Goal: Information Seeking & Learning: Learn about a topic

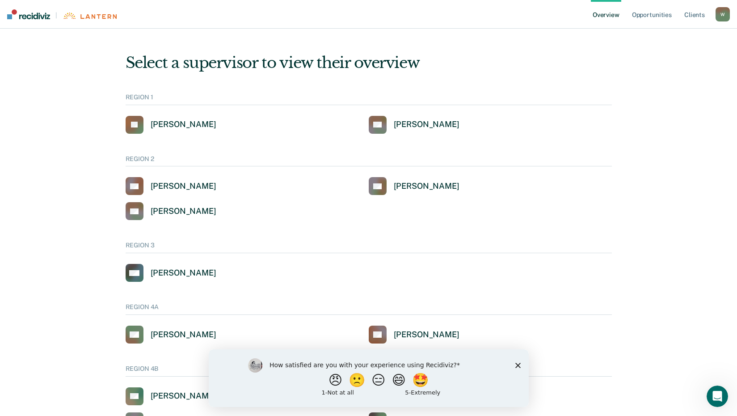
click at [517, 363] on icon "Close survey" at bounding box center [517, 364] width 5 height 5
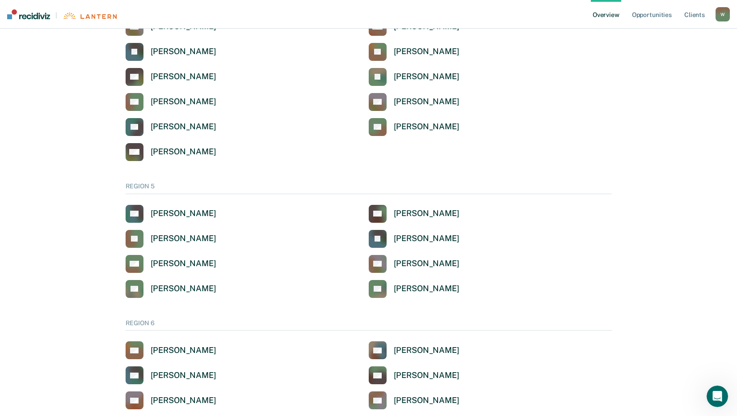
scroll to position [447, 0]
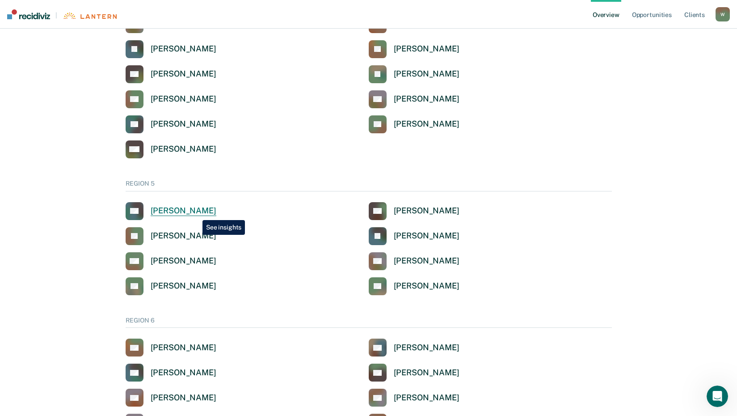
click at [196, 213] on div "[PERSON_NAME]" at bounding box center [184, 211] width 66 height 10
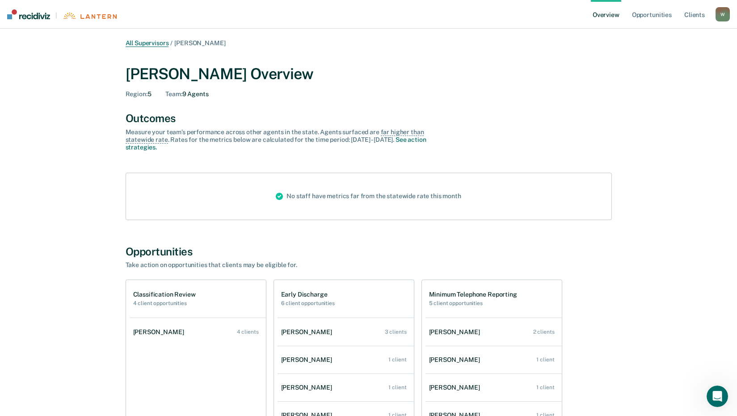
click at [151, 39] on link "All Supervisors" at bounding box center [147, 43] width 43 height 8
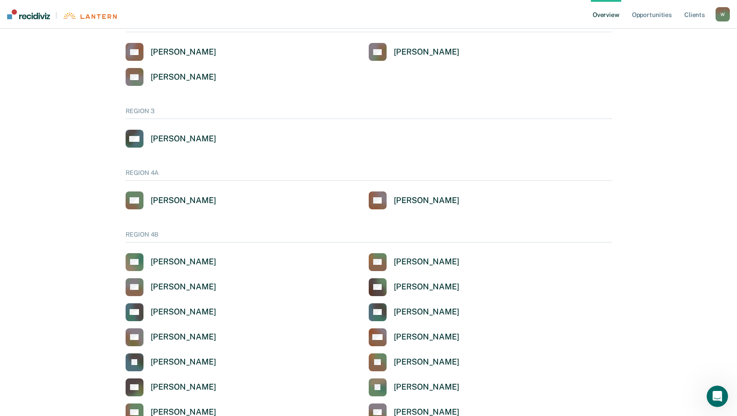
scroll to position [313, 0]
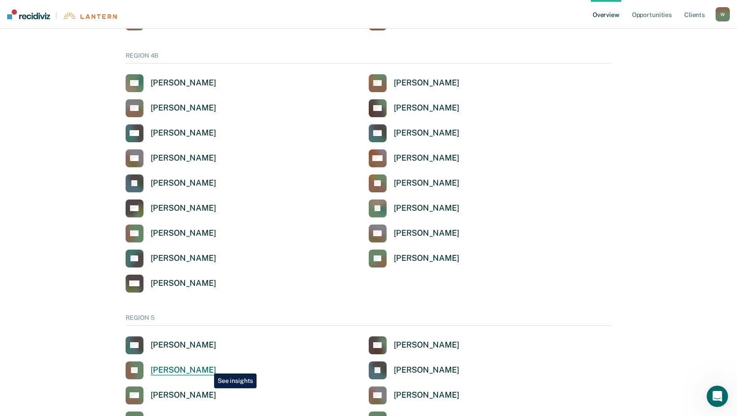
click at [208, 367] on div "[PERSON_NAME]" at bounding box center [184, 370] width 66 height 10
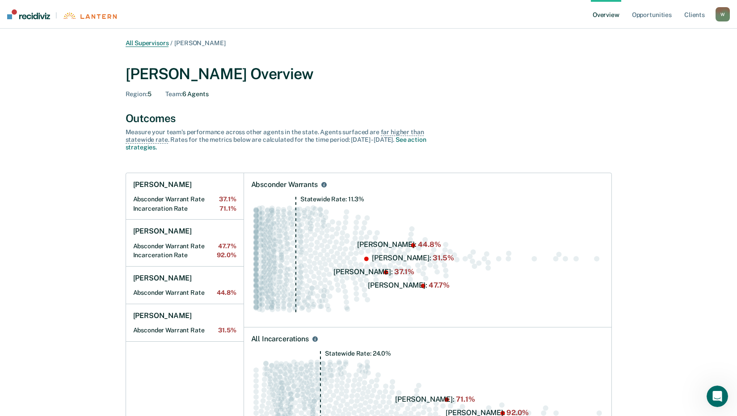
click at [152, 41] on link "All Supervisors" at bounding box center [147, 43] width 43 height 8
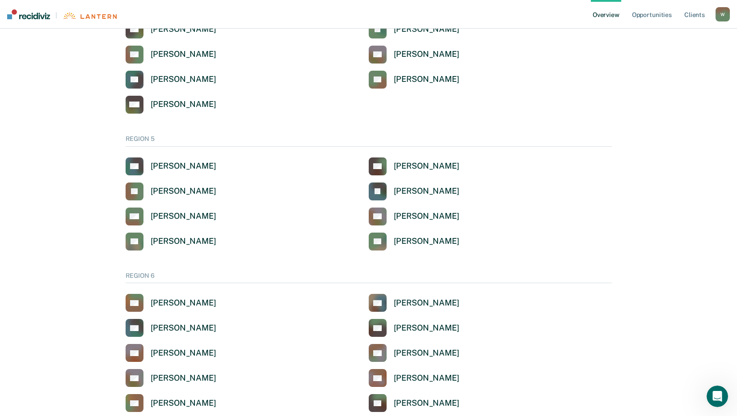
scroll to position [671, 0]
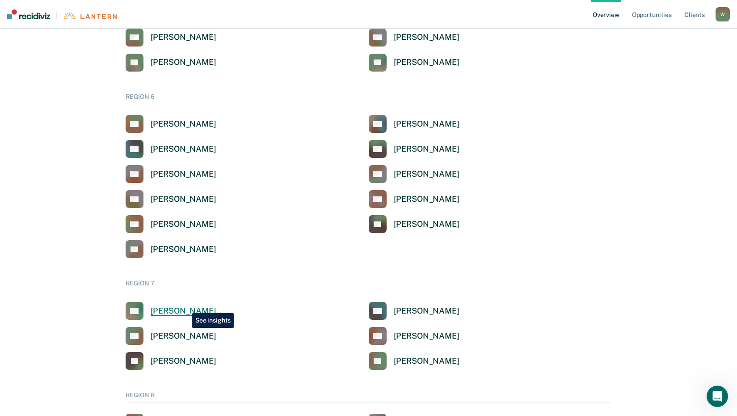
click at [185, 306] on div "[PERSON_NAME]" at bounding box center [184, 311] width 66 height 10
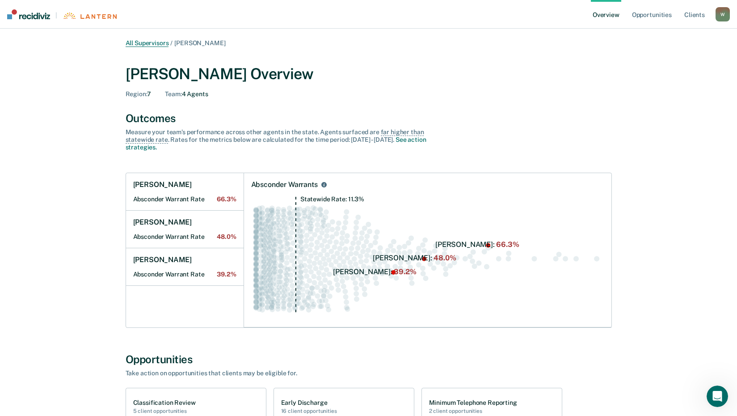
click at [139, 41] on link "All Supervisors" at bounding box center [147, 43] width 43 height 8
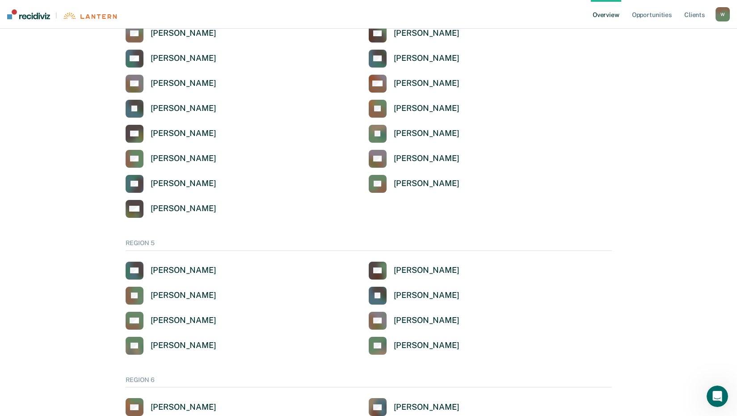
scroll to position [402, 0]
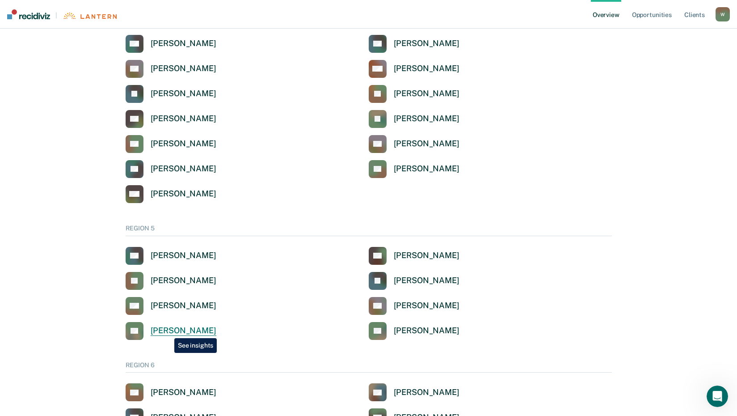
click at [168, 331] on div "[PERSON_NAME]" at bounding box center [184, 330] width 66 height 10
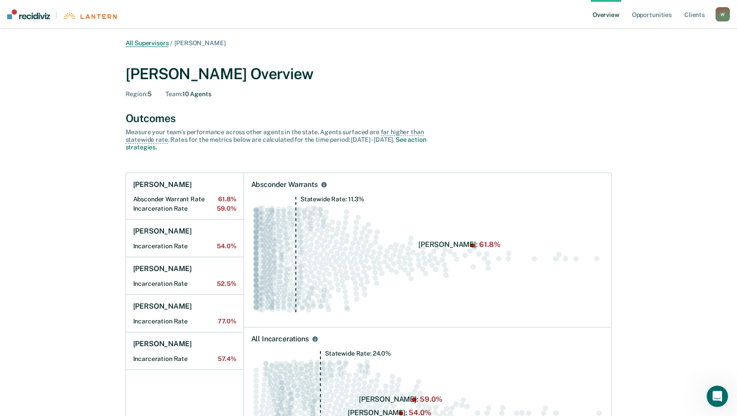
click at [136, 44] on link "All Supervisors" at bounding box center [147, 43] width 43 height 8
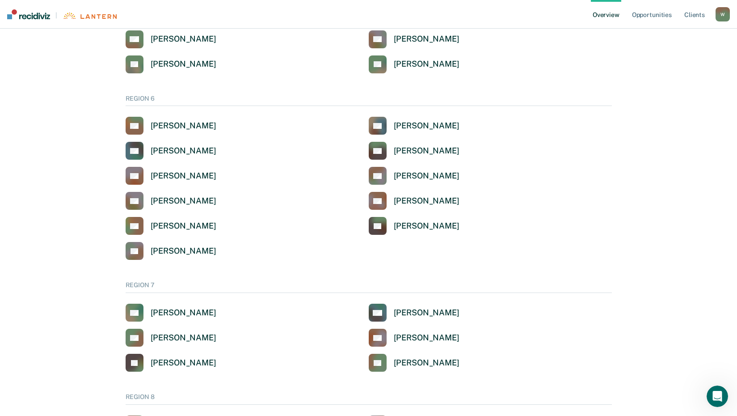
scroll to position [671, 0]
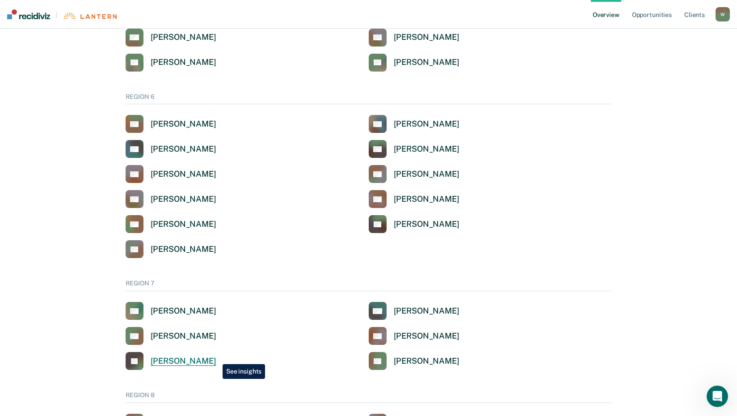
click at [216, 357] on div "[PERSON_NAME]" at bounding box center [184, 361] width 66 height 10
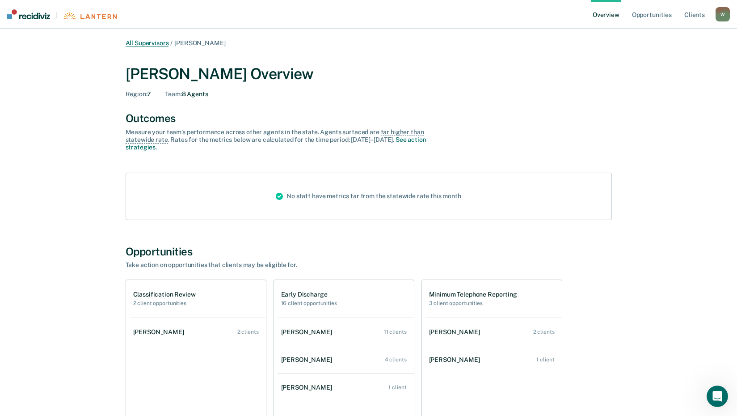
click at [148, 45] on link "All Supervisors" at bounding box center [147, 43] width 43 height 8
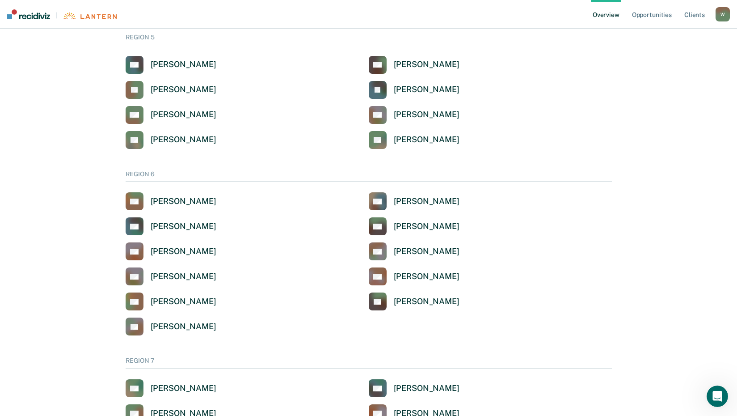
scroll to position [715, 0]
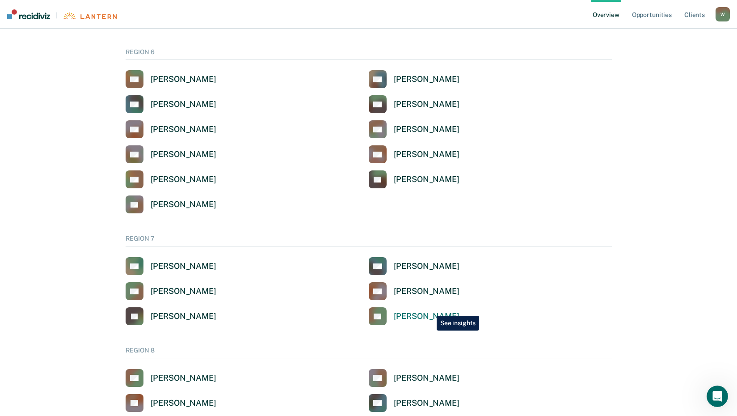
click at [430, 309] on link "LB [PERSON_NAME]" at bounding box center [414, 316] width 91 height 18
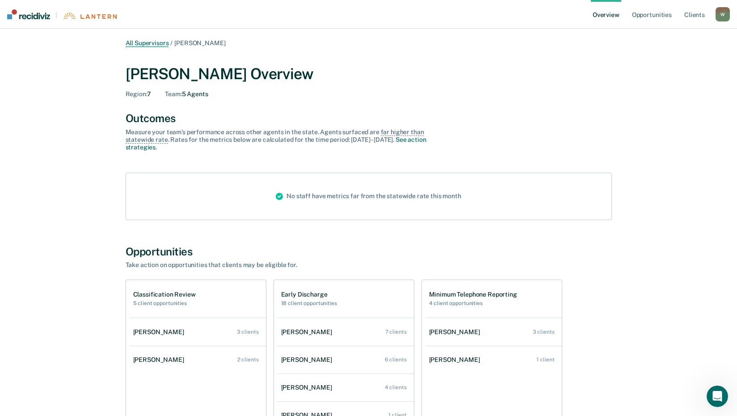
click at [150, 42] on link "All Supervisors" at bounding box center [147, 43] width 43 height 8
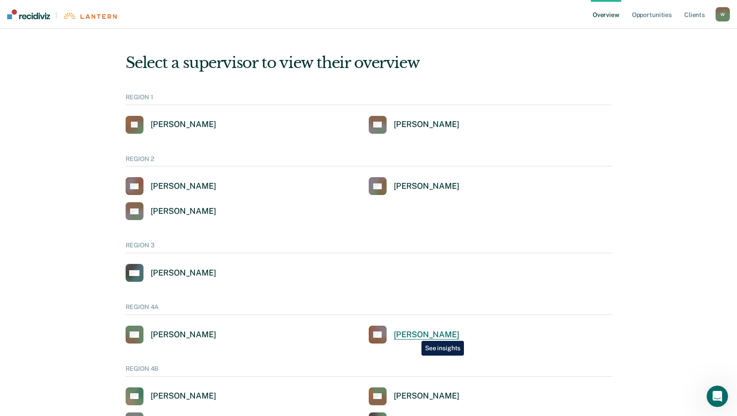
click at [415, 334] on div "[PERSON_NAME]" at bounding box center [427, 334] width 66 height 10
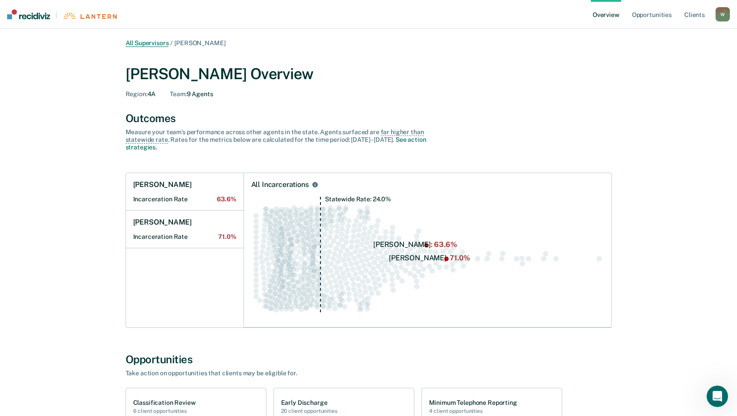
click at [144, 46] on link "All Supervisors" at bounding box center [147, 43] width 43 height 8
